Goal: Information Seeking & Learning: Learn about a topic

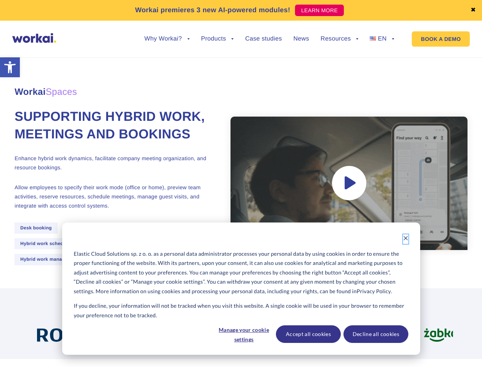
click at [406, 239] on icon "Dismiss cookie banner" at bounding box center [405, 237] width 5 height 5
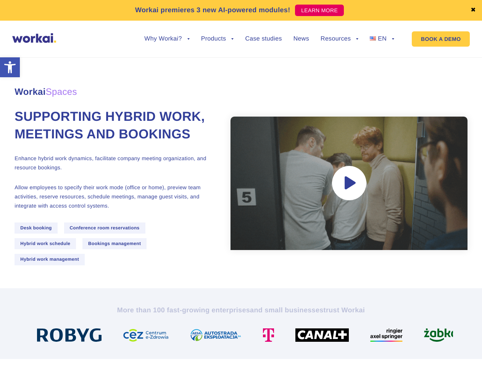
click at [244, 334] on div "More than 100 fast-growing enterprises and small businesses trust Workai" at bounding box center [241, 323] width 424 height 36
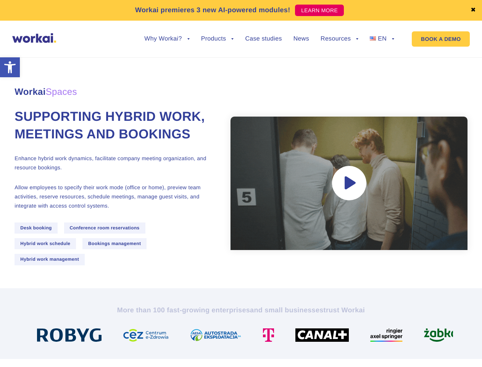
click at [308, 334] on div "More than 100 fast-growing enterprises and small businesses trust Workai" at bounding box center [241, 323] width 424 height 36
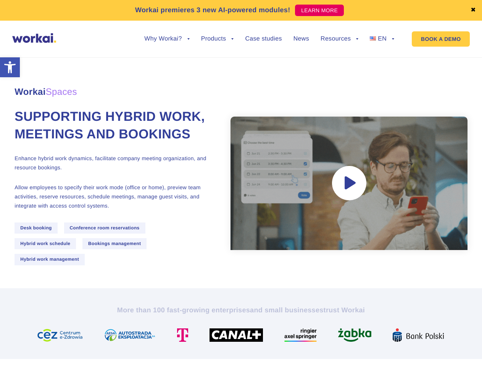
click at [376, 334] on div "More than 100 fast-growing enterprises and small businesses trust Workai" at bounding box center [241, 323] width 424 height 36
click at [474, 10] on link "✖" at bounding box center [473, 10] width 5 height 6
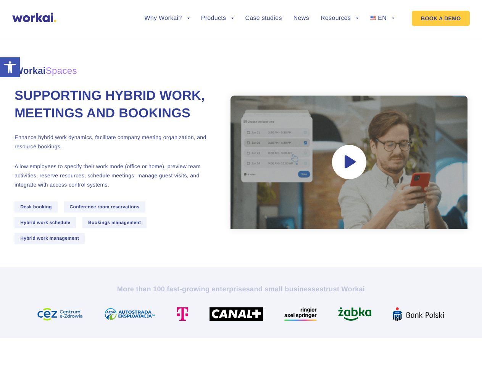
click at [167, 45] on div "Workai Spaces Supporting hybrid work, meetings and bookings Enhance hybrid work…" at bounding box center [241, 147] width 453 height 240
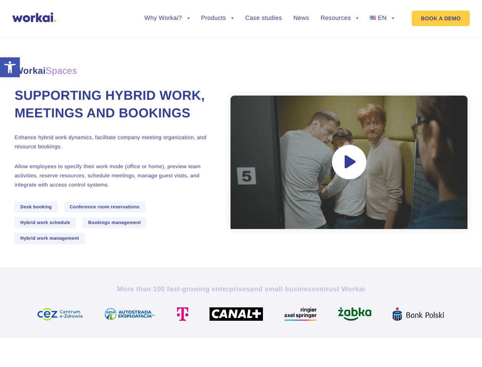
click at [167, 39] on div "Workai Spaces Supporting hybrid work, meetings and bookings Enhance hybrid work…" at bounding box center [241, 147] width 453 height 240
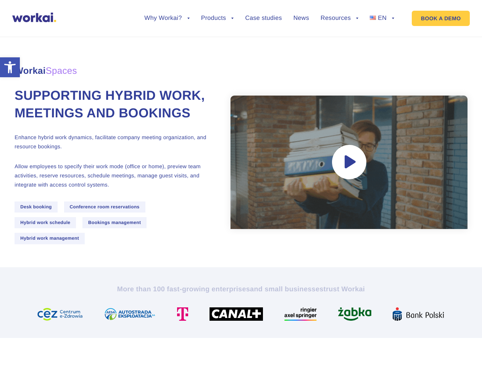
click at [218, 45] on div "Workai Spaces Supporting hybrid work, meetings and bookings Enhance hybrid work…" at bounding box center [241, 147] width 453 height 240
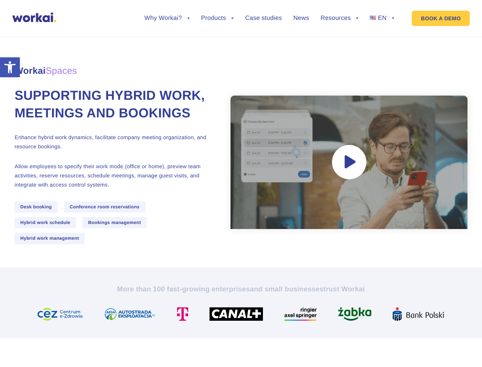
click at [339, 45] on div "Workai Spaces Supporting hybrid work, meetings and bookings Enhance hybrid work…" at bounding box center [241, 147] width 453 height 240
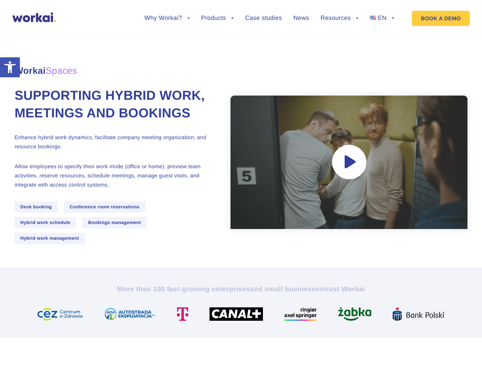
click at [339, 39] on div "Workai Spaces Supporting hybrid work, meetings and bookings Enhance hybrid work…" at bounding box center [241, 147] width 453 height 240
